Goal: Task Accomplishment & Management: Manage account settings

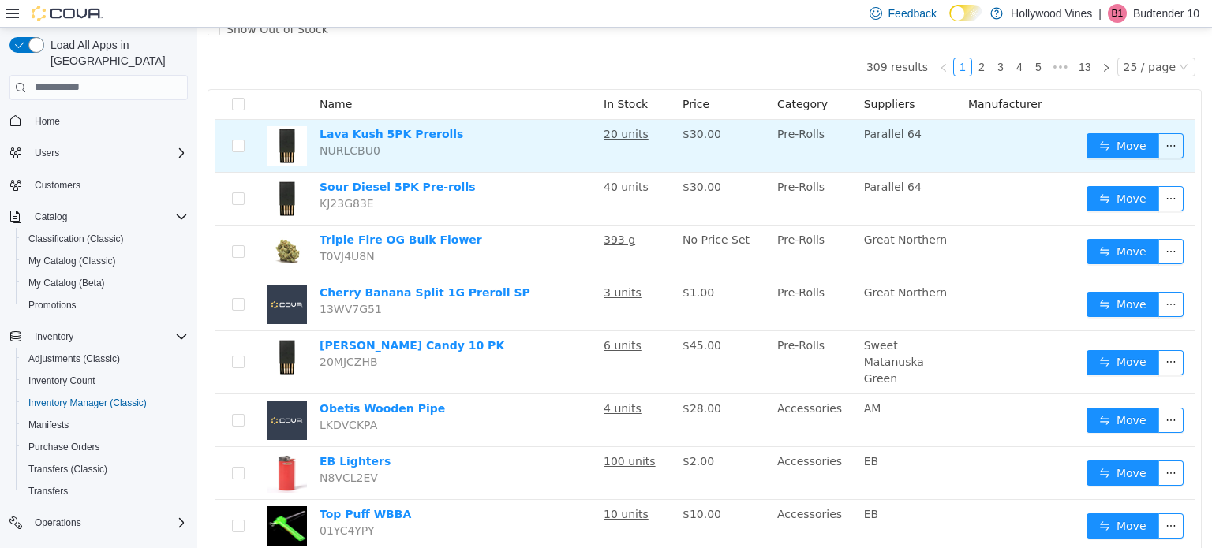
scroll to position [133, 0]
click at [1164, 140] on button "button" at bounding box center [1170, 145] width 25 height 25
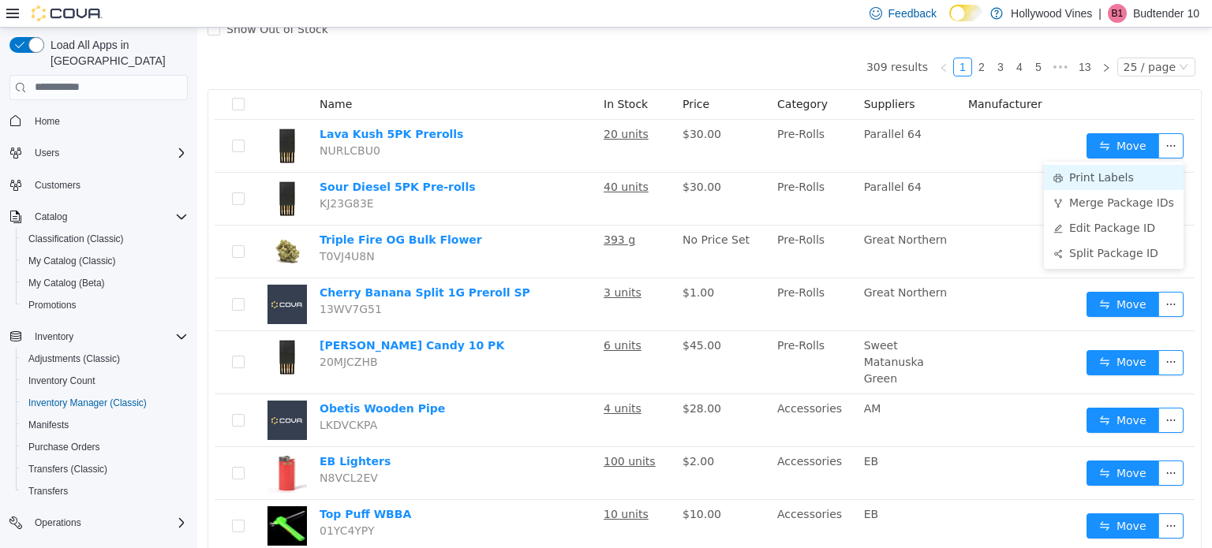
click at [1110, 177] on li "Print Labels" at bounding box center [1114, 176] width 140 height 25
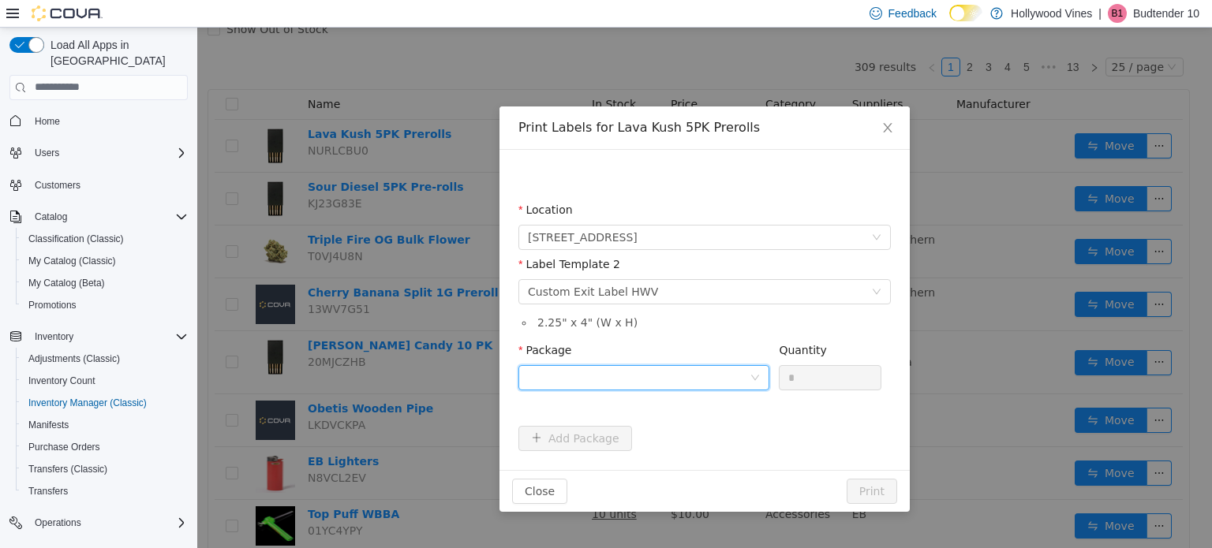
click at [635, 375] on div at bounding box center [639, 377] width 222 height 24
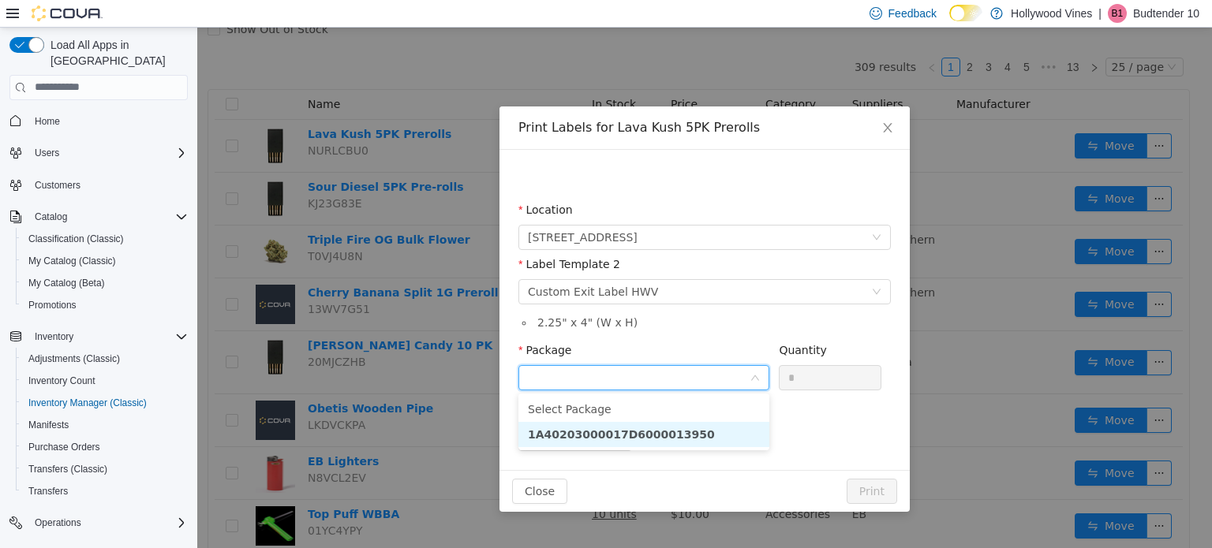
click at [634, 423] on li "1A40203000017D6000013950" at bounding box center [643, 433] width 251 height 25
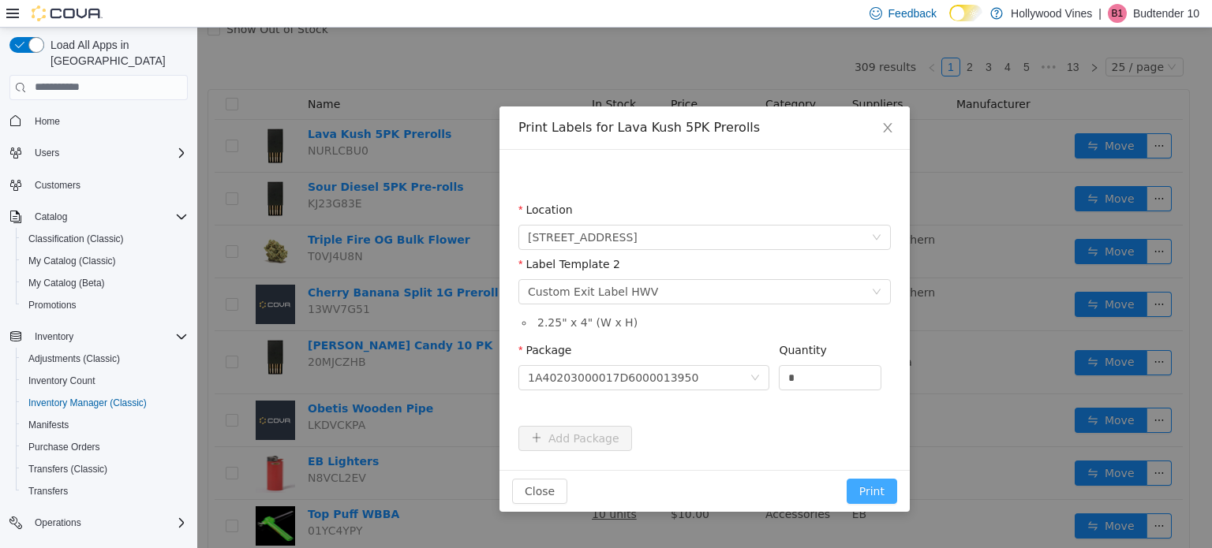
click at [886, 482] on button "Print" at bounding box center [872, 490] width 50 height 25
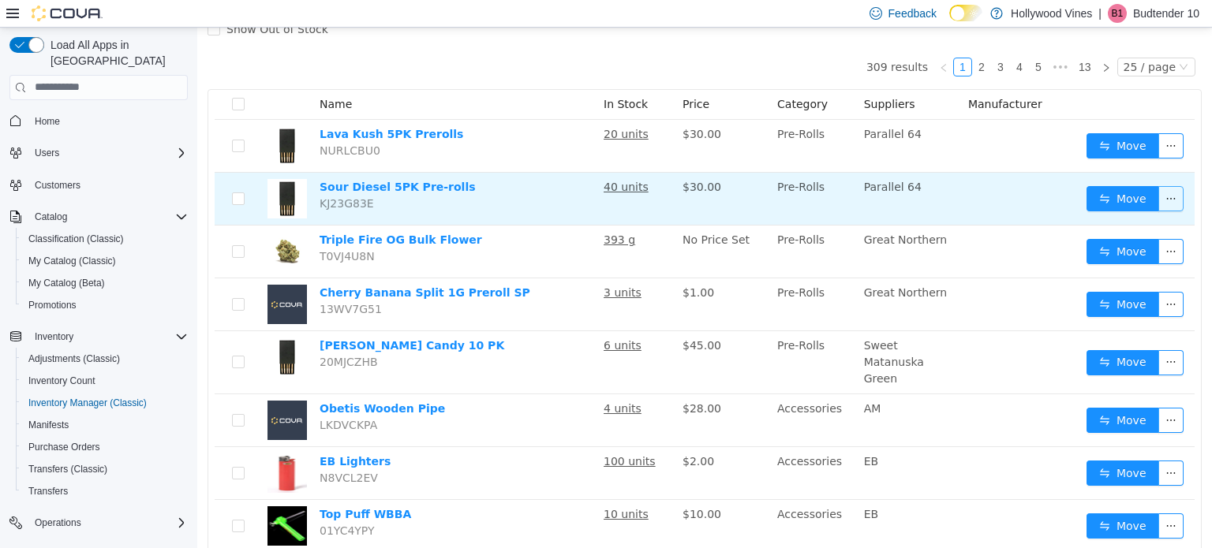
click at [1165, 202] on button "button" at bounding box center [1170, 197] width 25 height 25
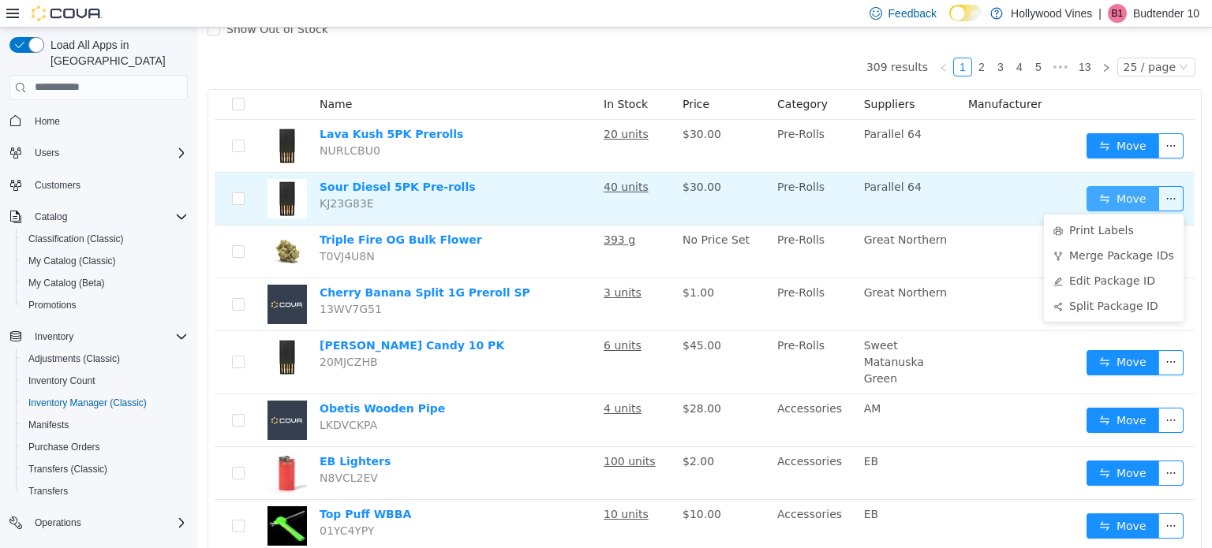
click at [1107, 196] on button "Move" at bounding box center [1122, 197] width 73 height 25
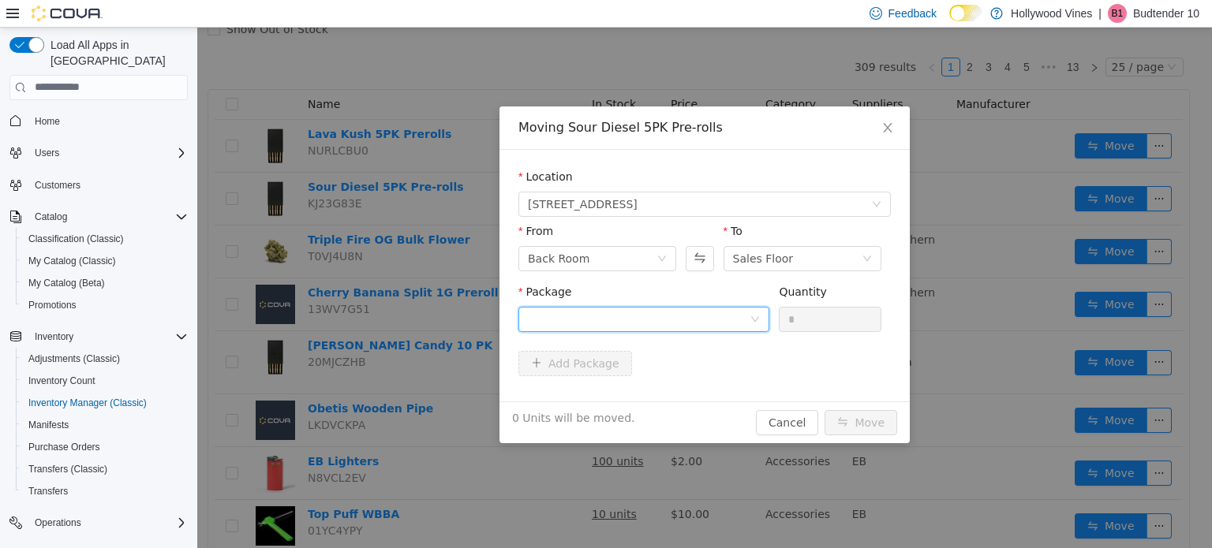
click at [723, 311] on div at bounding box center [639, 319] width 222 height 24
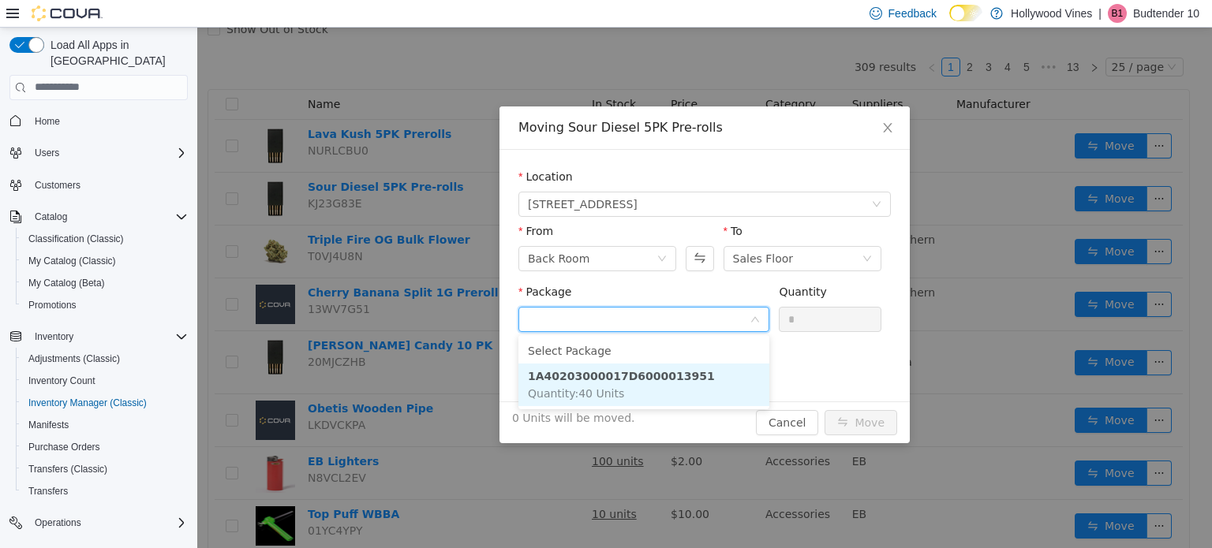
click at [714, 370] on li "1A40203000017D6000013951 Quantity : 40 Units" at bounding box center [643, 384] width 251 height 43
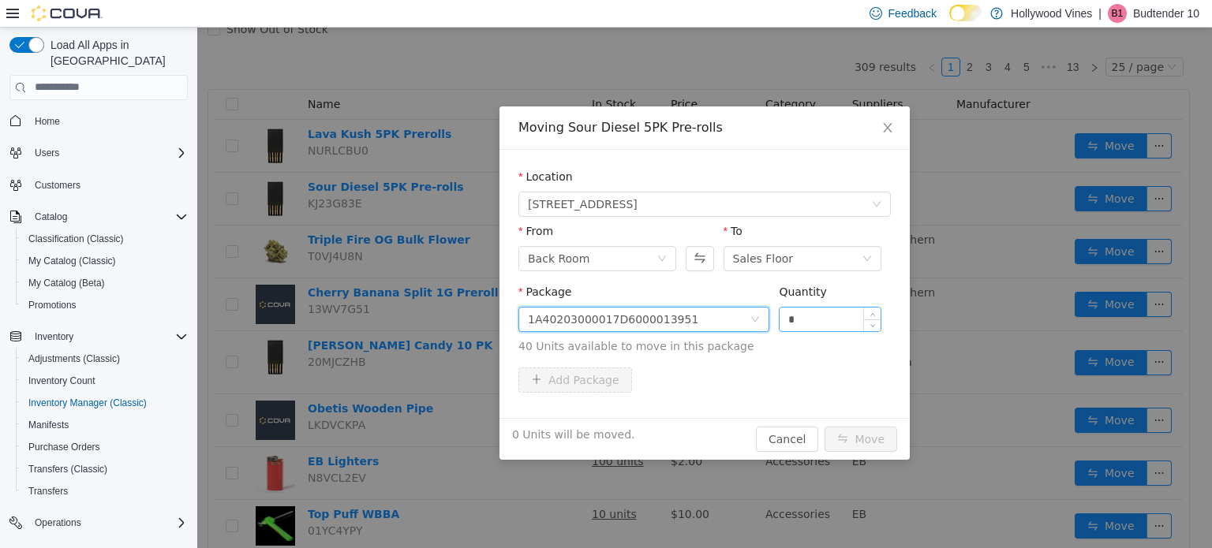
click at [803, 323] on input "*" at bounding box center [830, 319] width 101 height 24
type input "**"
click at [825, 426] on button "Move" at bounding box center [861, 438] width 73 height 25
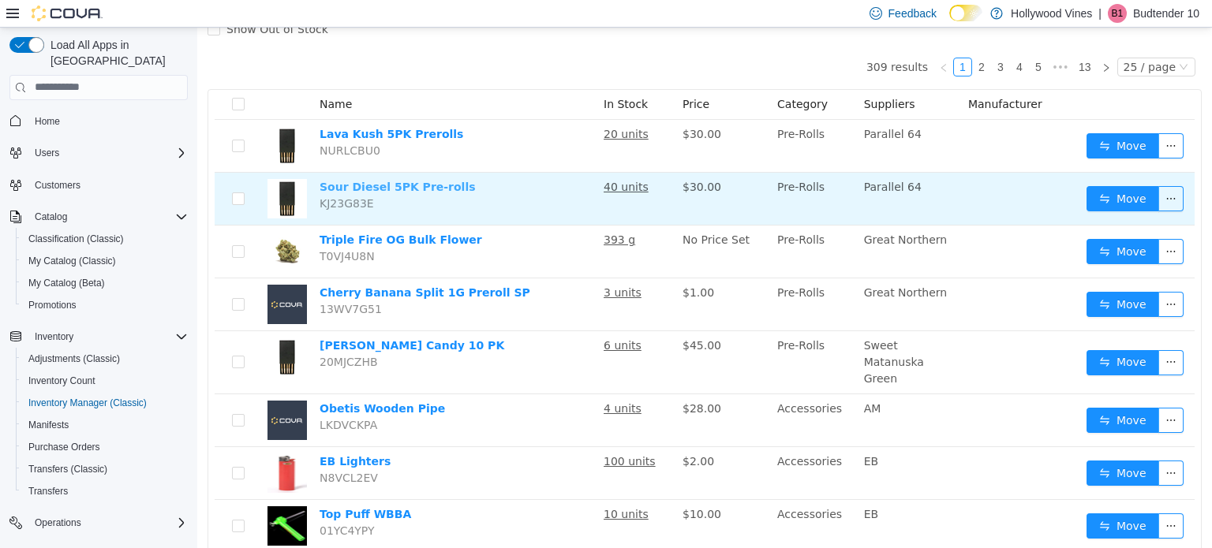
scroll to position [0, 0]
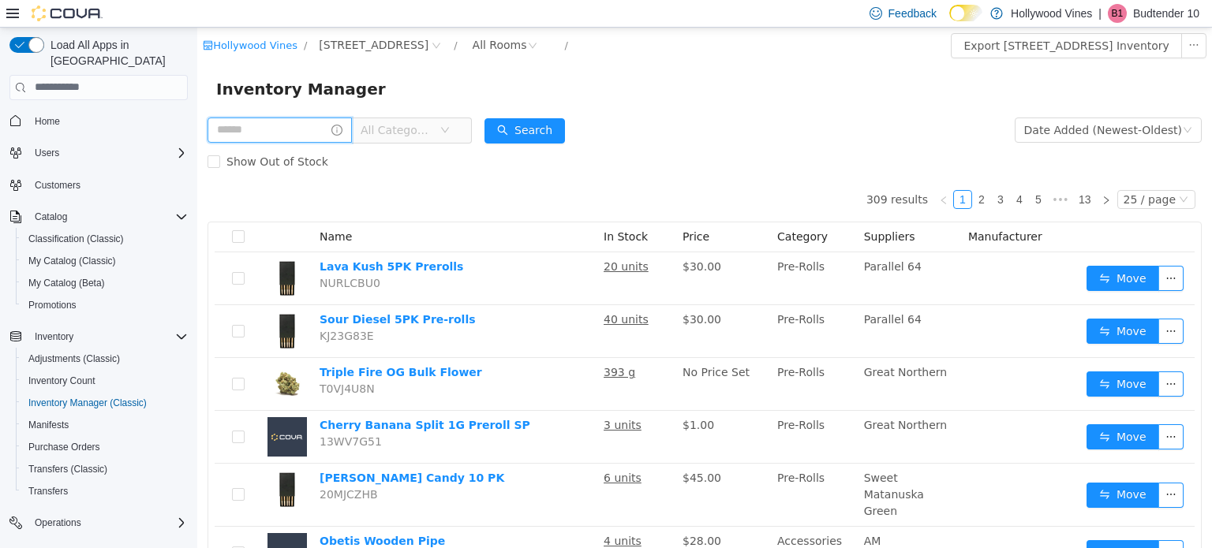
click at [271, 126] on input "text" at bounding box center [280, 129] width 144 height 25
type input "**********"
click at [557, 132] on button "Search" at bounding box center [539, 130] width 80 height 25
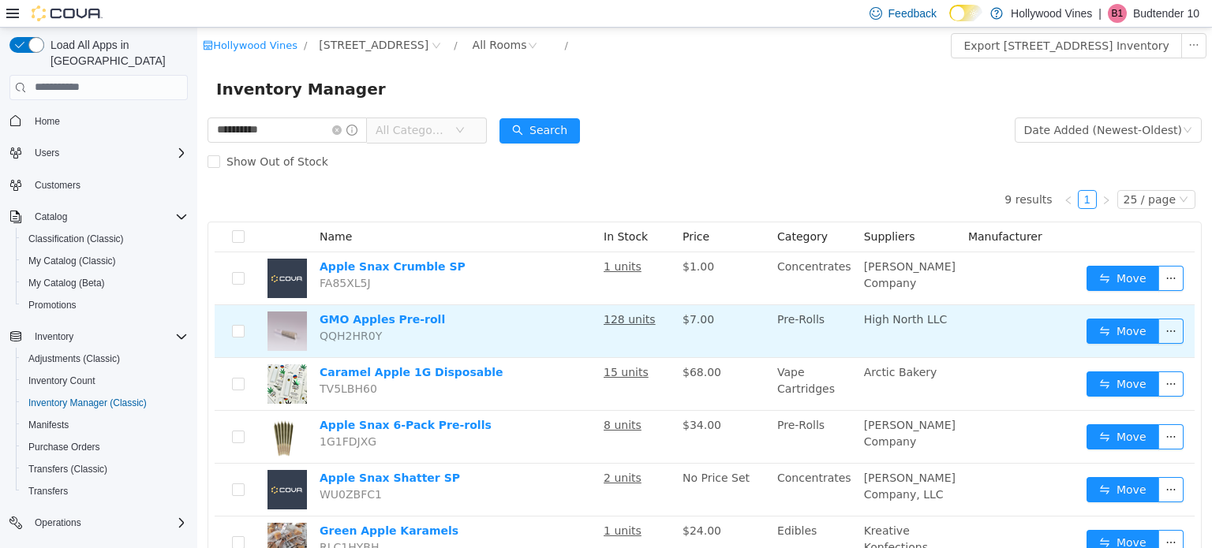
click at [647, 325] on u "128 units" at bounding box center [630, 318] width 52 height 13
click at [376, 316] on link "GMO Apples Pre-roll" at bounding box center [382, 318] width 125 height 13
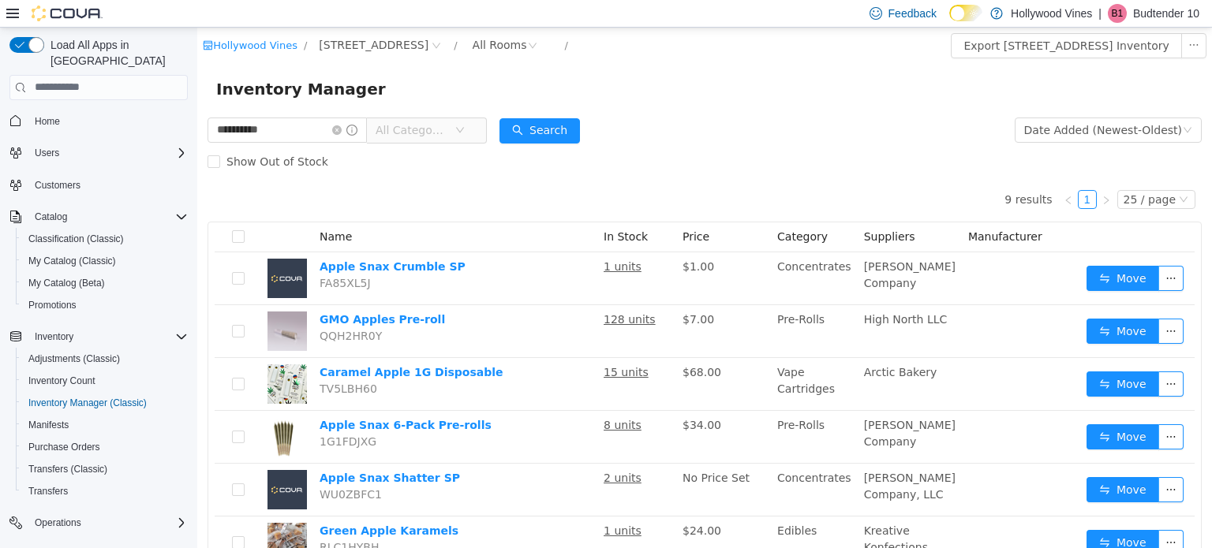
click at [1179, 17] on p "Budtender 10" at bounding box center [1166, 13] width 66 height 19
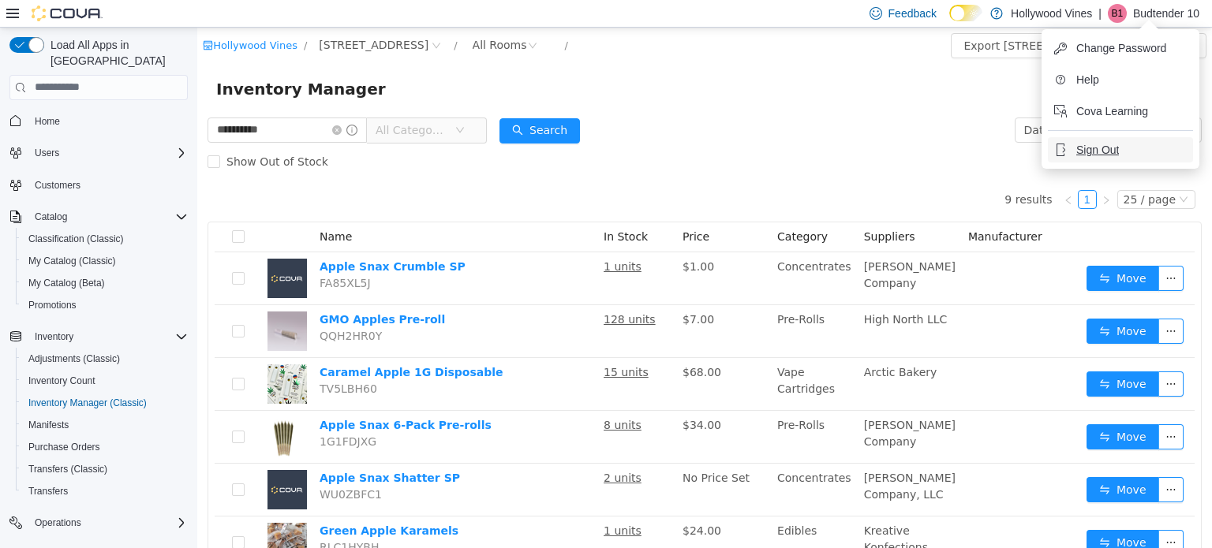
click at [1118, 150] on span "Sign Out" at bounding box center [1097, 150] width 43 height 16
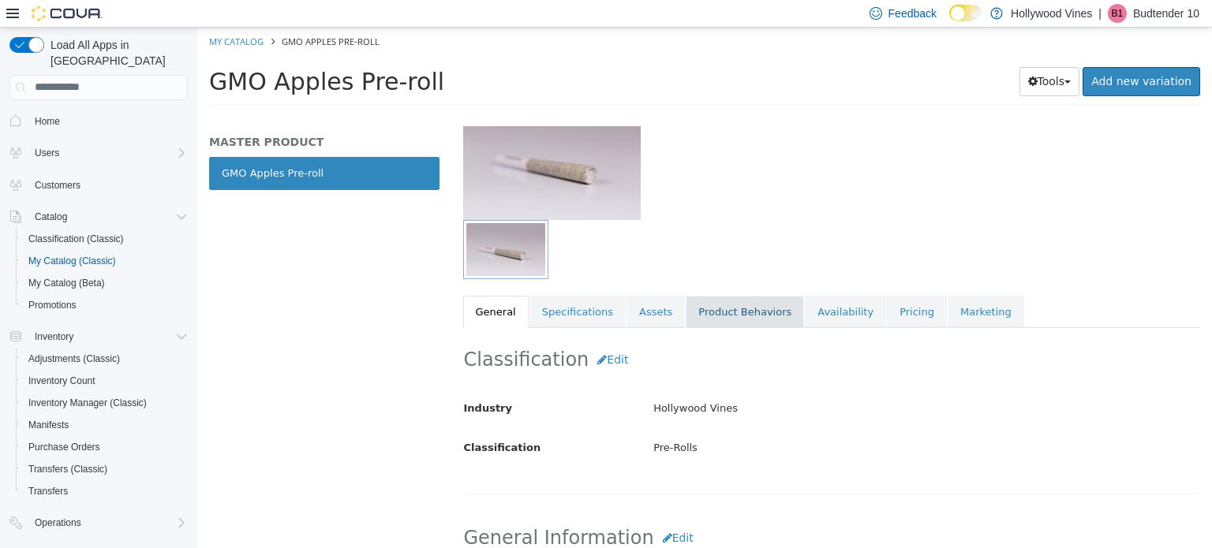
scroll to position [118, 0]
click at [711, 312] on link "Product Behaviors" at bounding box center [745, 310] width 118 height 33
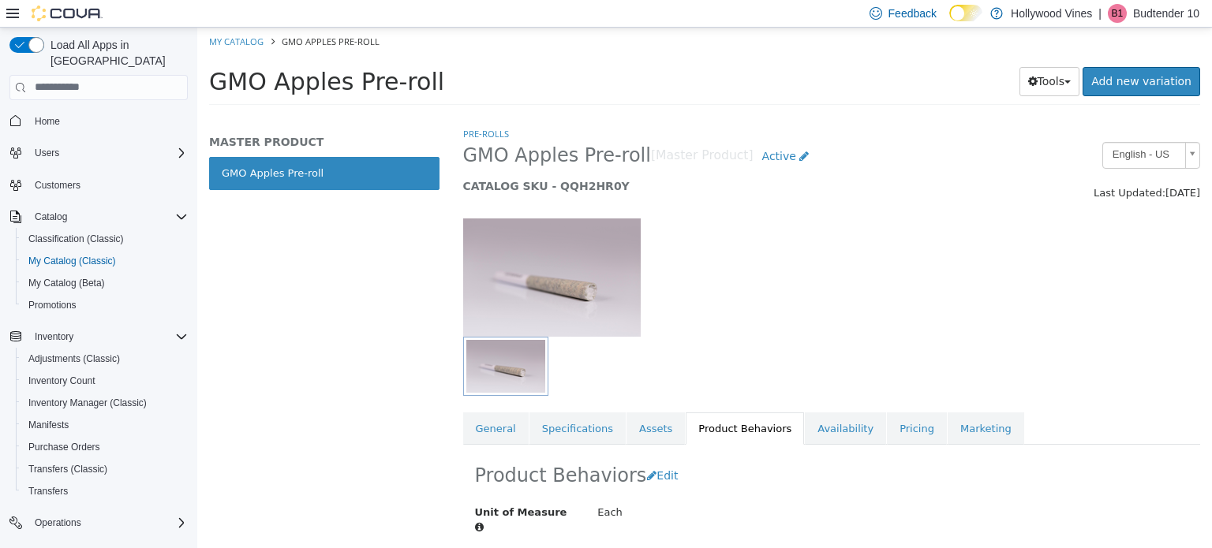
scroll to position [68, 0]
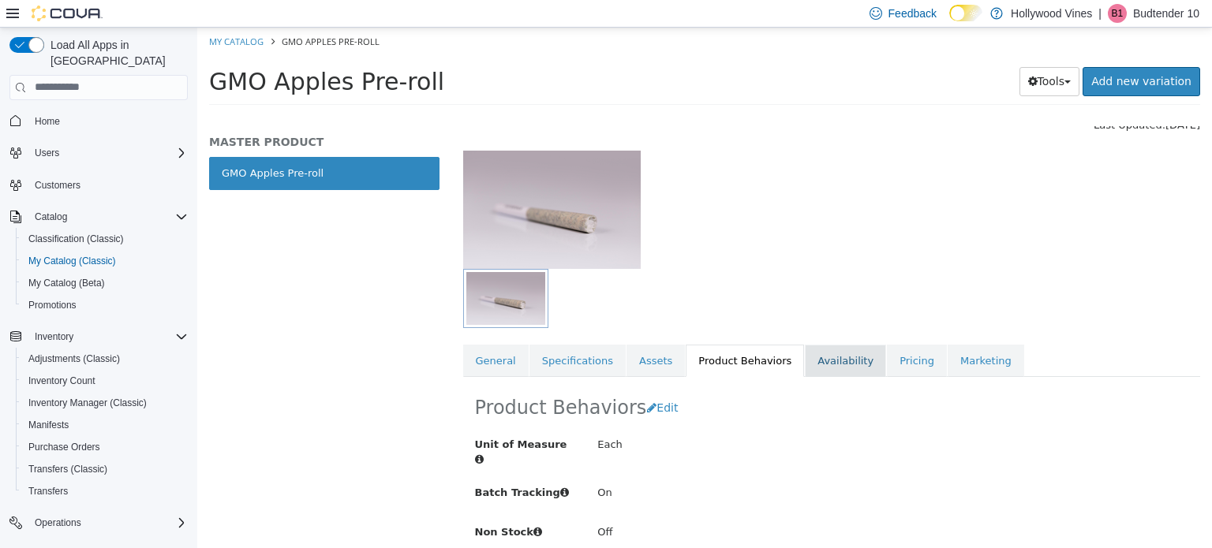
click at [829, 361] on link "Availability" at bounding box center [845, 360] width 81 height 33
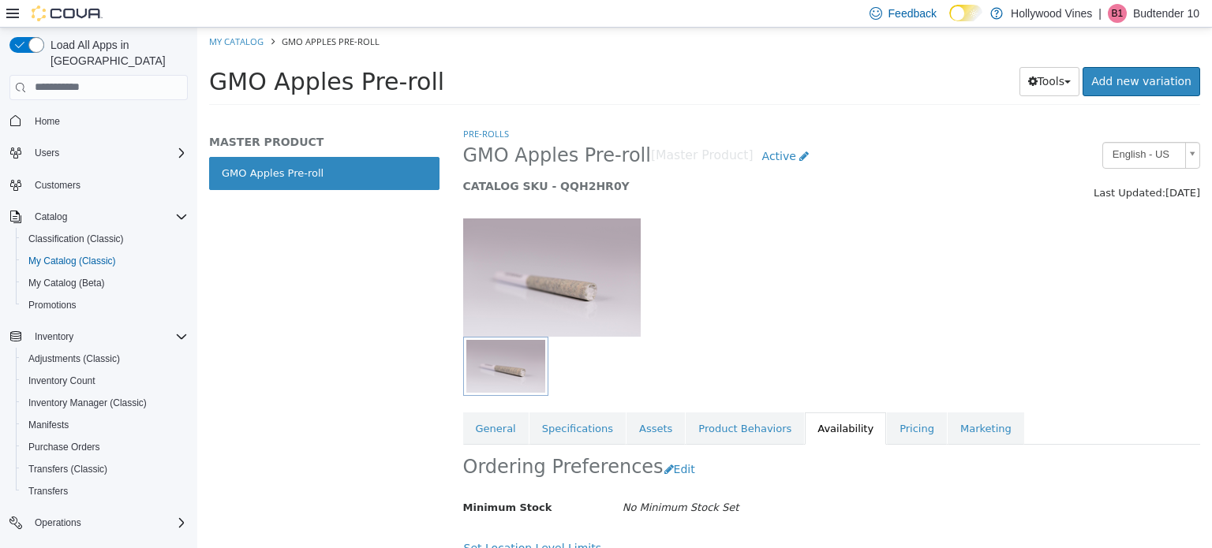
scroll to position [145, 0]
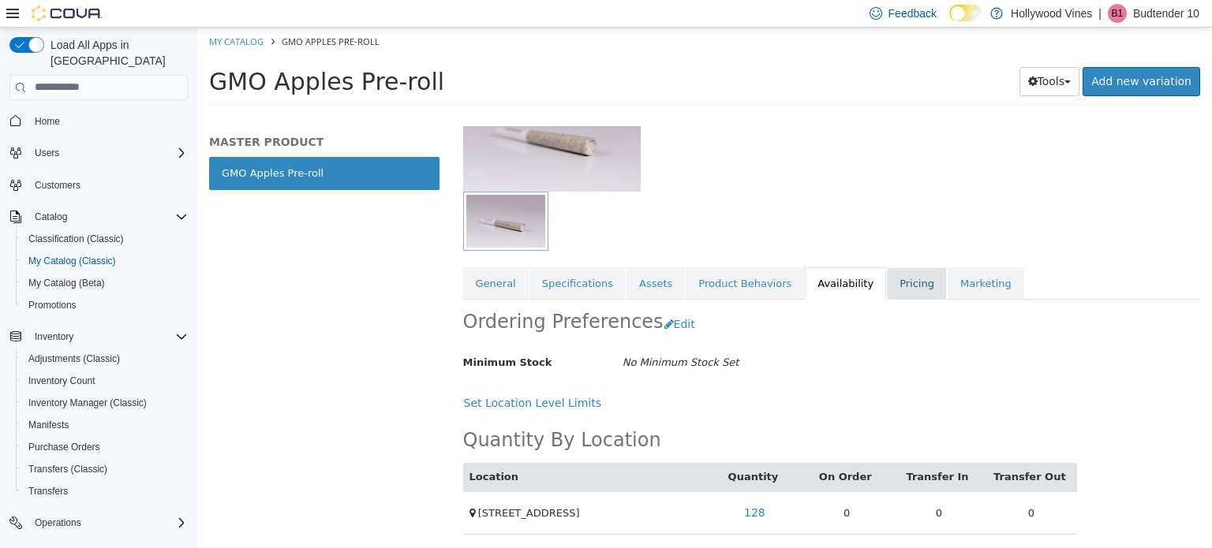
click at [894, 290] on link "Pricing" at bounding box center [917, 283] width 60 height 33
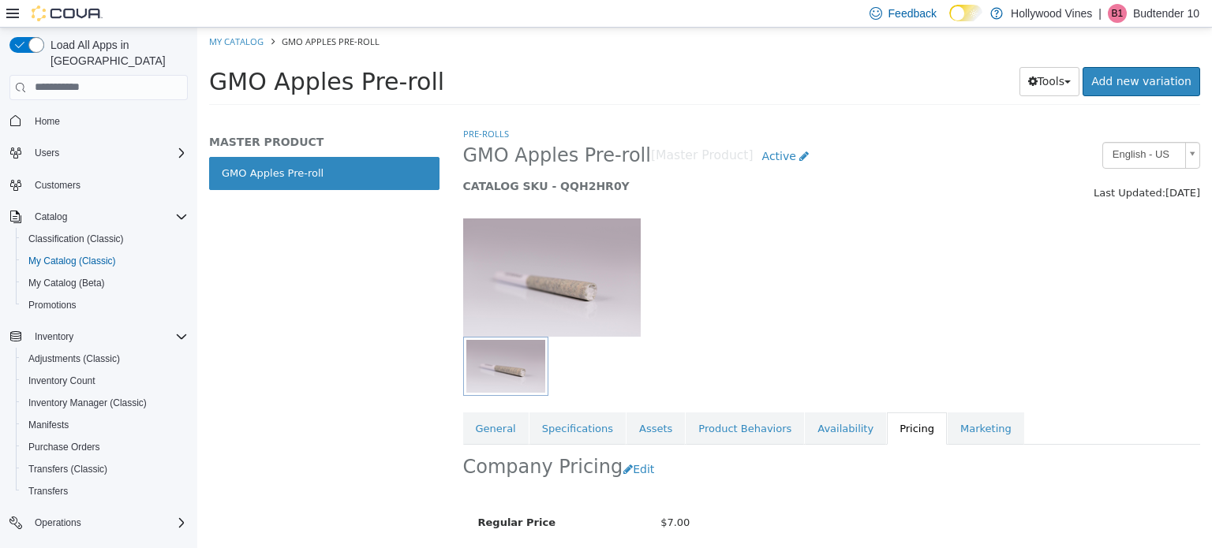
scroll to position [141, 0]
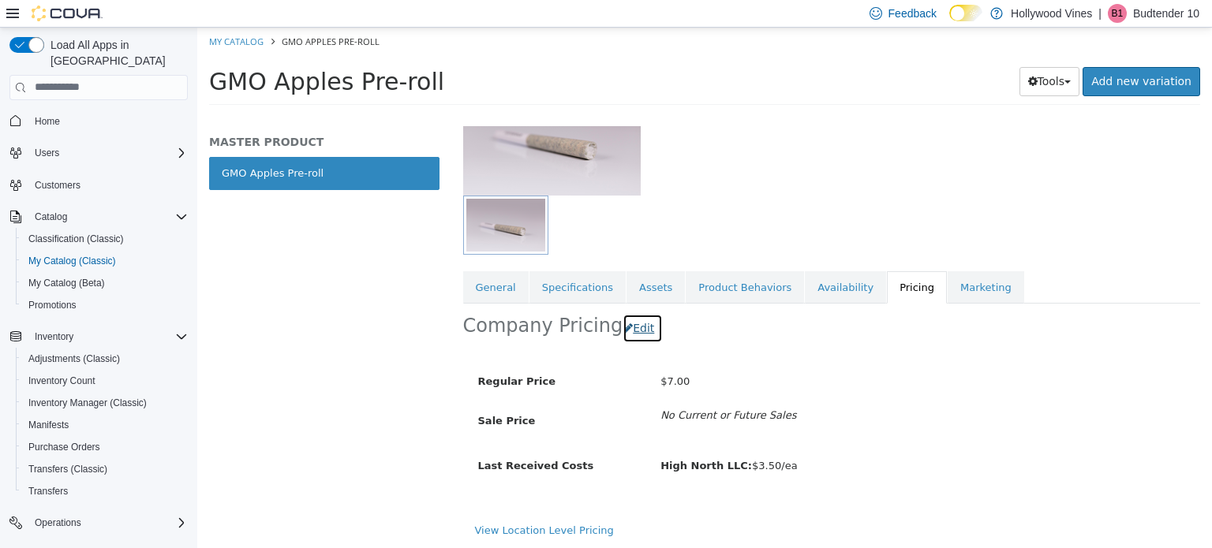
click at [633, 324] on button "Edit" at bounding box center [643, 327] width 40 height 29
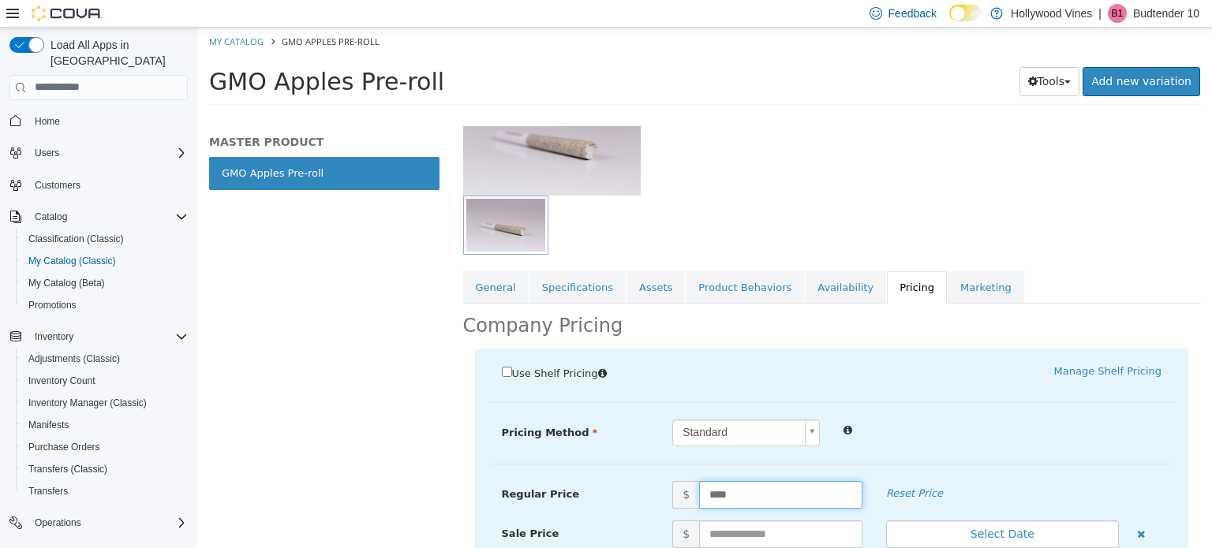
click at [745, 495] on input "****" at bounding box center [780, 495] width 163 height 28
type input "*"
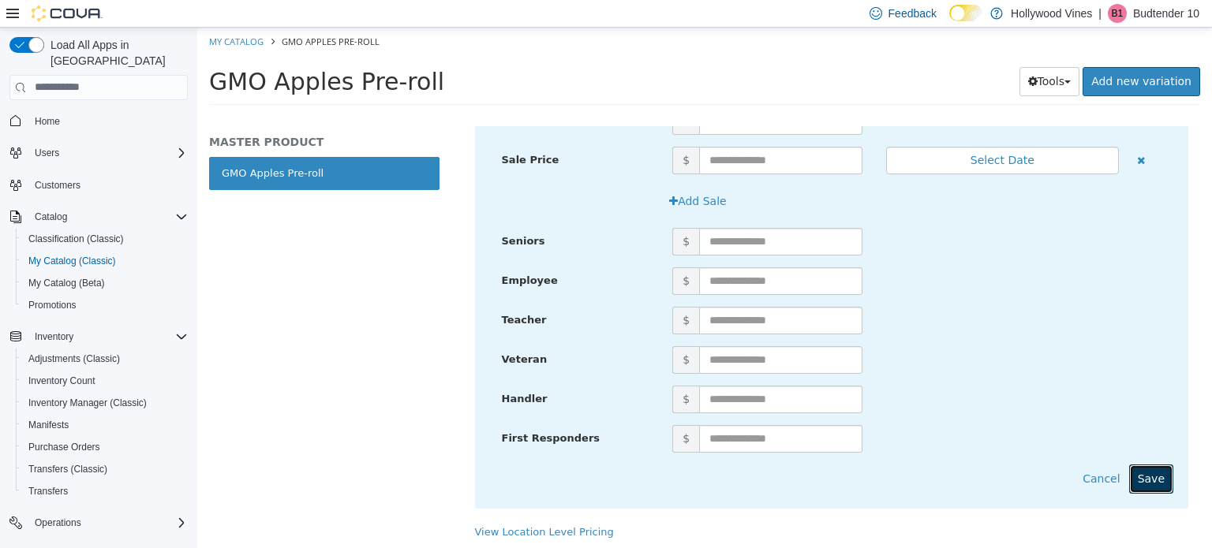
click at [1136, 476] on button "Save" at bounding box center [1151, 478] width 44 height 29
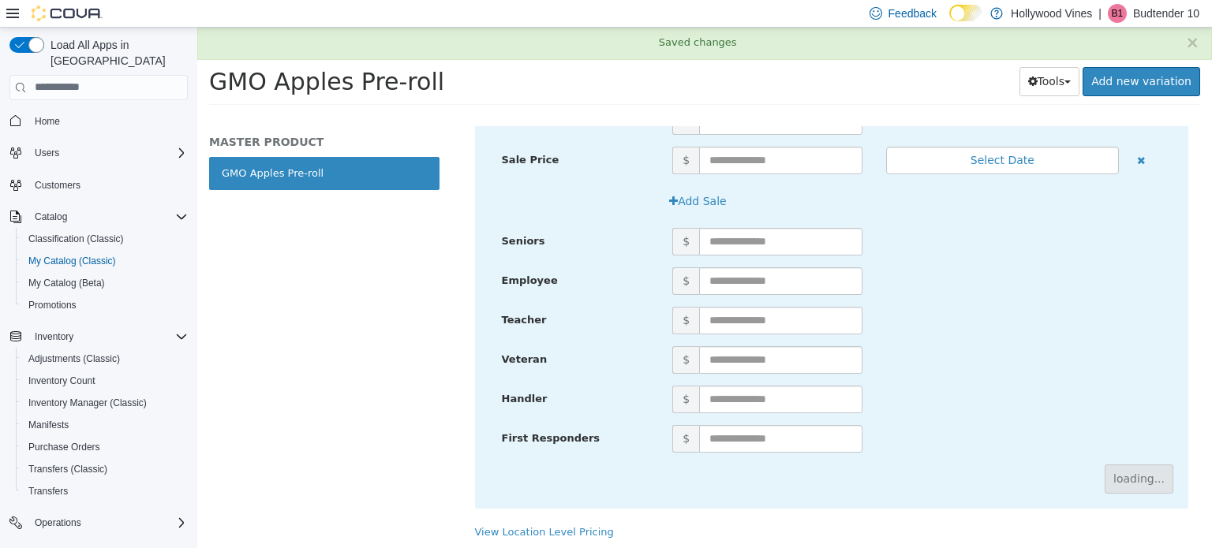
scroll to position [141, 0]
